Goal: Check status: Check status

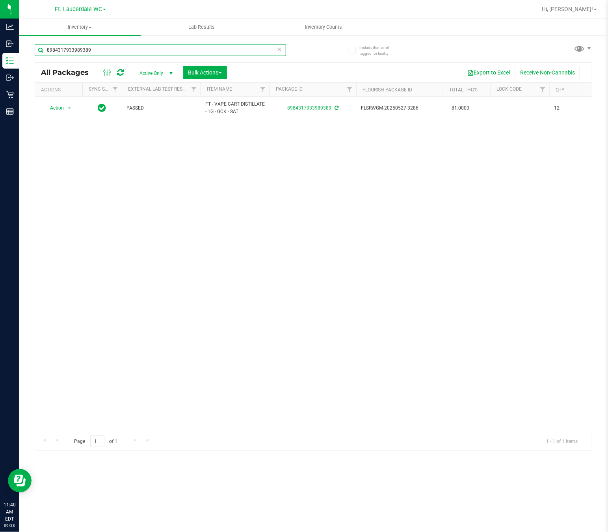
click at [99, 50] on input "8984317933989389" at bounding box center [160, 50] width 251 height 12
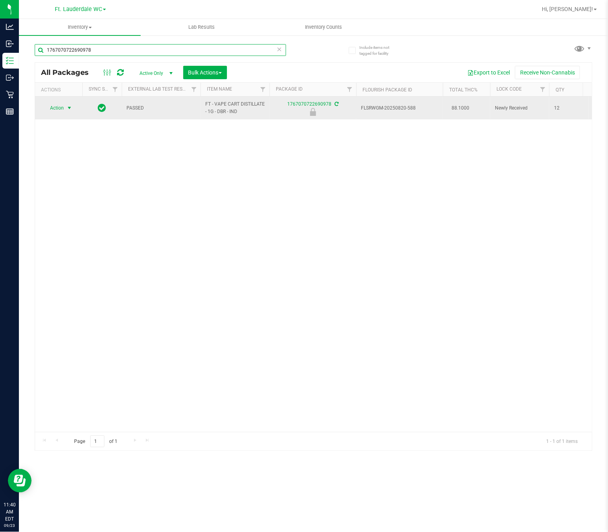
type input "1767070722690978"
click at [72, 108] on span "select" at bounding box center [69, 108] width 6 height 6
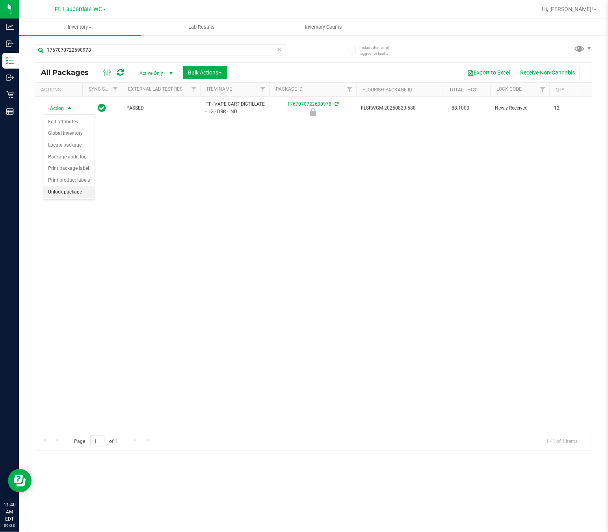
click at [61, 191] on li "Unlock package" at bounding box center [68, 192] width 51 height 12
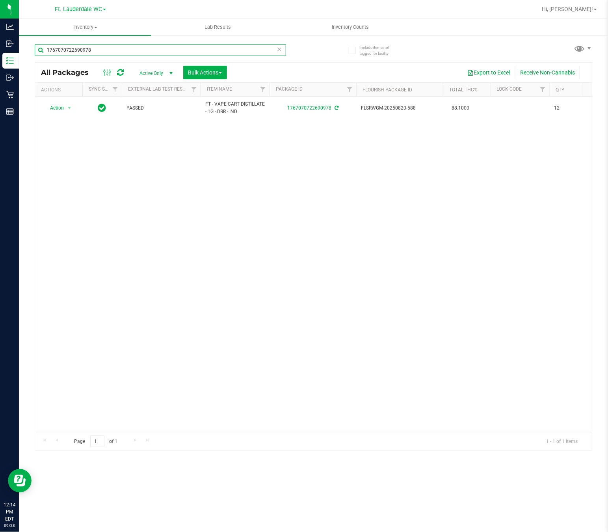
click at [119, 56] on input "1767070722690978" at bounding box center [160, 50] width 251 height 12
type input "[CREDIT_CARD_NUMBER]"
